Goal: Transaction & Acquisition: Purchase product/service

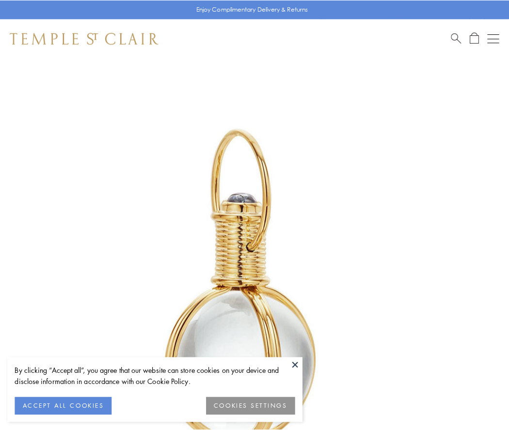
scroll to position [253, 0]
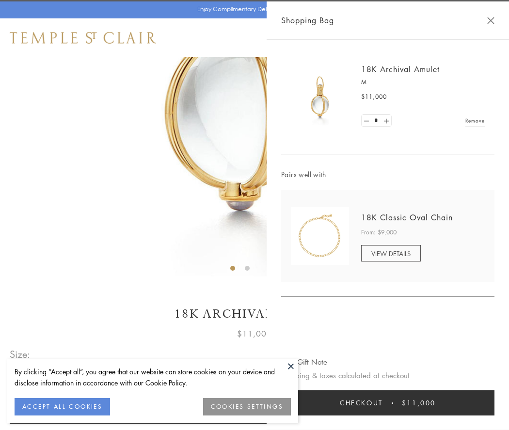
click at [388, 403] on button "Checkout $11,000" at bounding box center [387, 403] width 213 height 25
